Goal: Browse casually

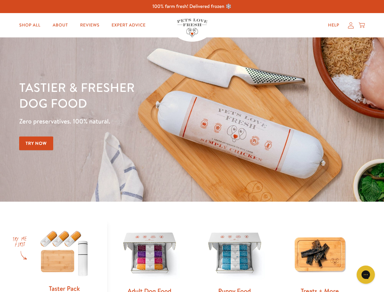
click at [192, 146] on div "Tastier & fresher dog food Zero preservatives. 100% natural. Try Now" at bounding box center [134, 119] width 230 height 80
click at [365, 274] on icon "Open gorgias live chat" at bounding box center [365, 274] width 6 height 6
